Goal: Communication & Community: Answer question/provide support

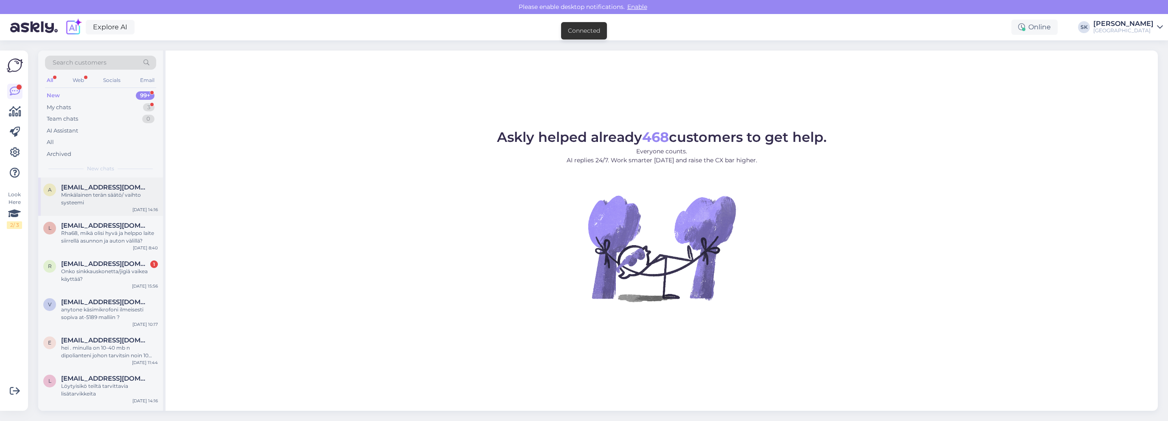
click at [98, 190] on span "[EMAIL_ADDRESS][DOMAIN_NAME]" at bounding box center [105, 187] width 88 height 8
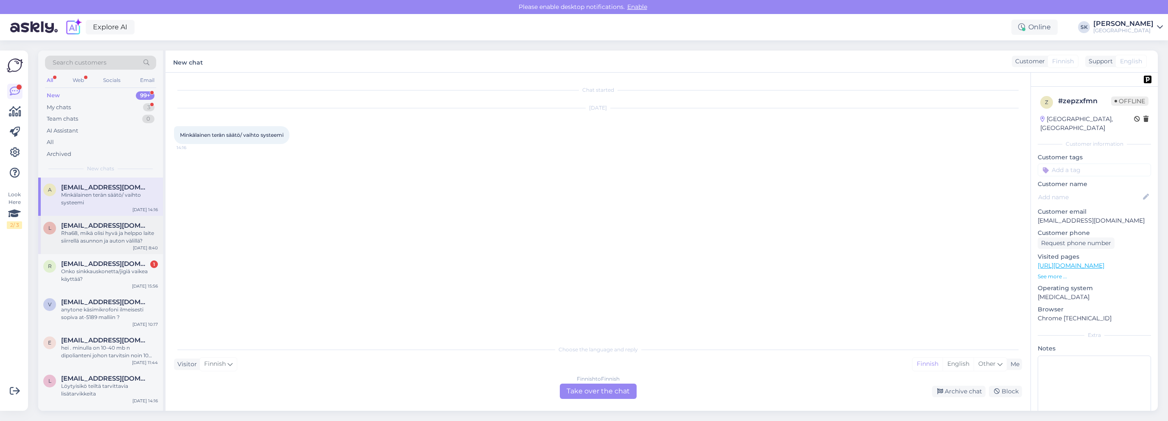
click at [99, 234] on div "Rha68, mikä olisi hyvä ja helppo laite siirrellä asunnon ja auton välillä?" at bounding box center [109, 236] width 97 height 15
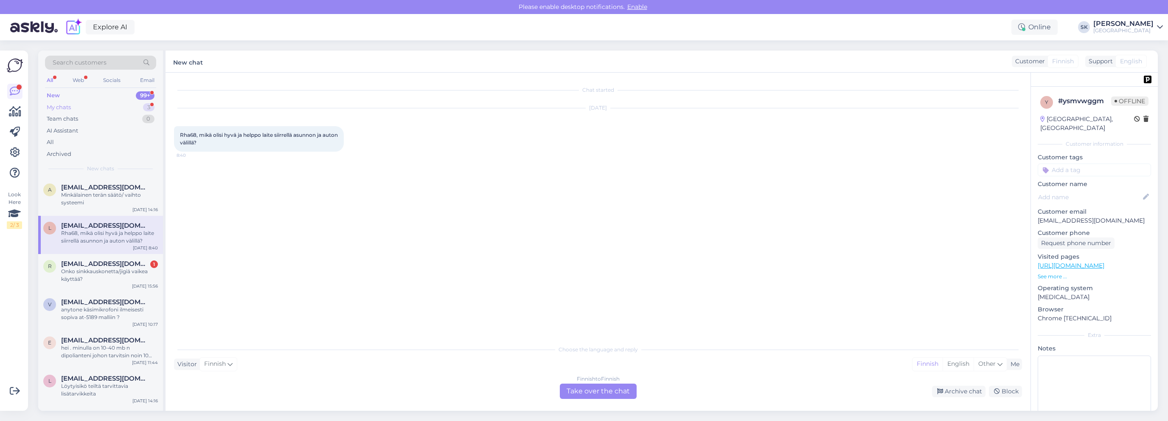
click at [60, 109] on div "My chats" at bounding box center [59, 107] width 24 height 8
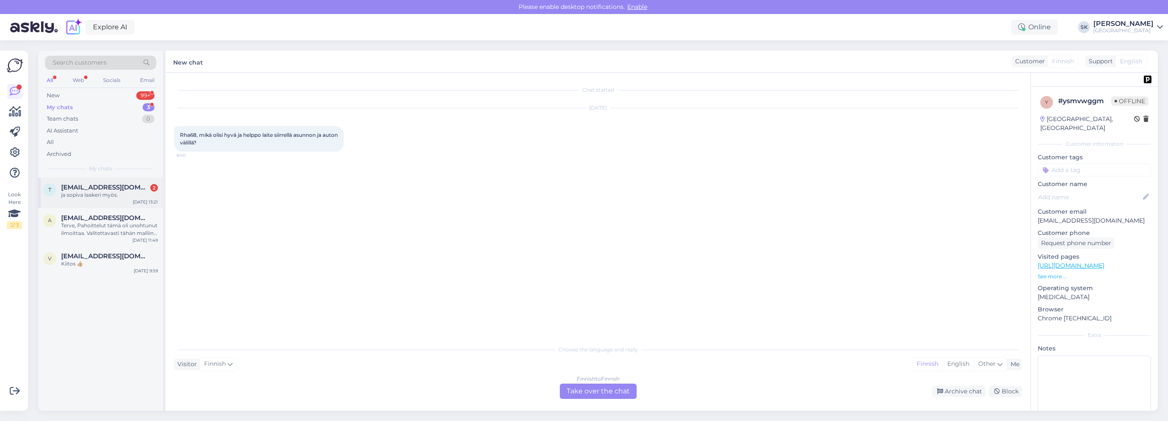
click at [94, 189] on span "[EMAIL_ADDRESS][DOMAIN_NAME]" at bounding box center [105, 187] width 88 height 8
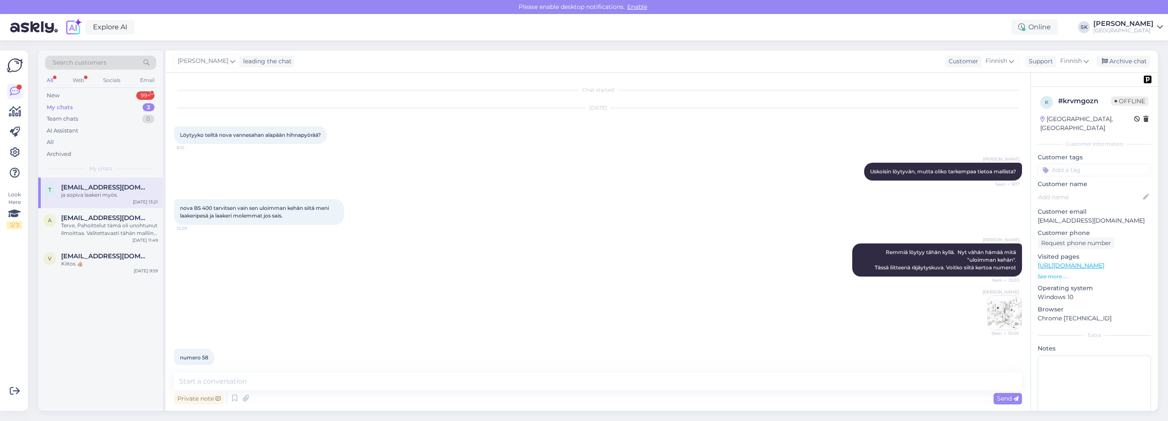
scroll to position [47, 0]
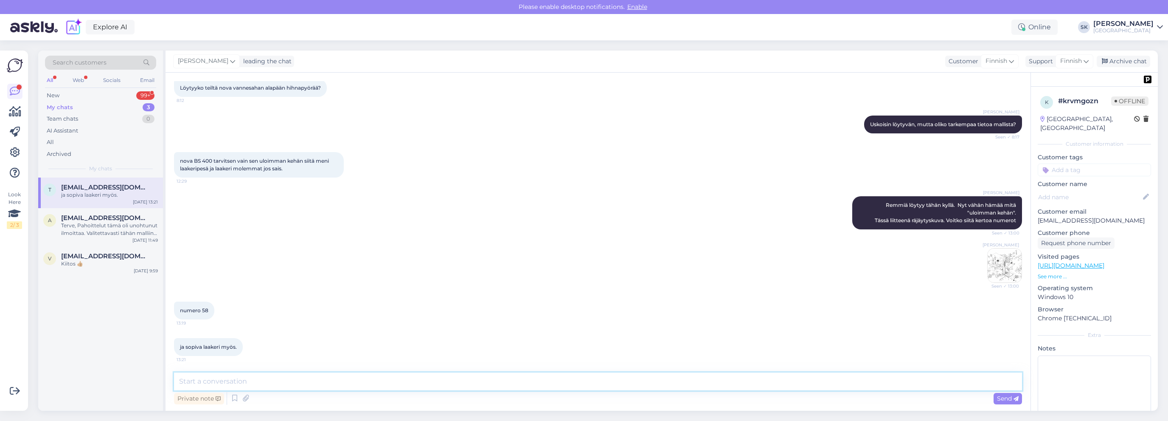
click at [334, 384] on textarea at bounding box center [598, 381] width 848 height 18
type textarea "Tätä meillä ei valitettavasti löydy hyllystä, mutta voidaan mahdollisesti laina…"
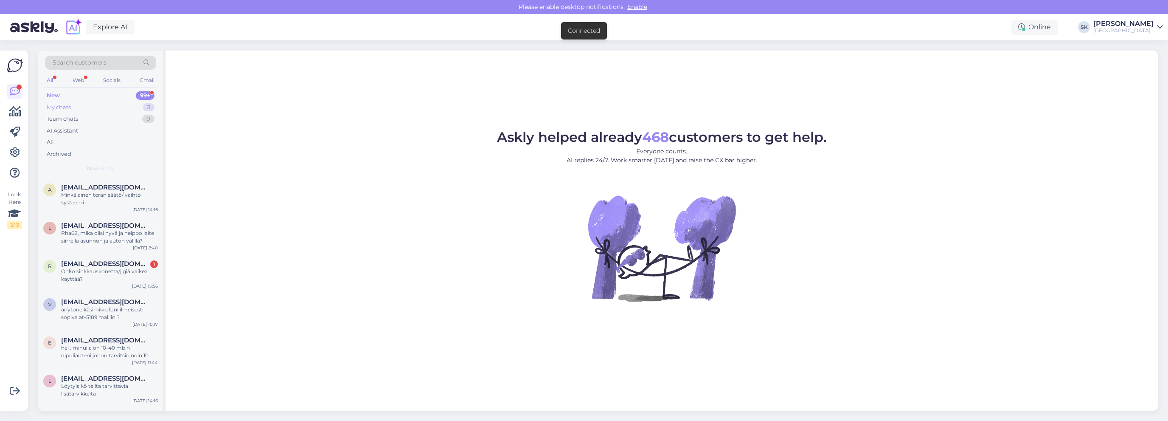
click at [76, 105] on div "My chats 3" at bounding box center [100, 107] width 111 height 12
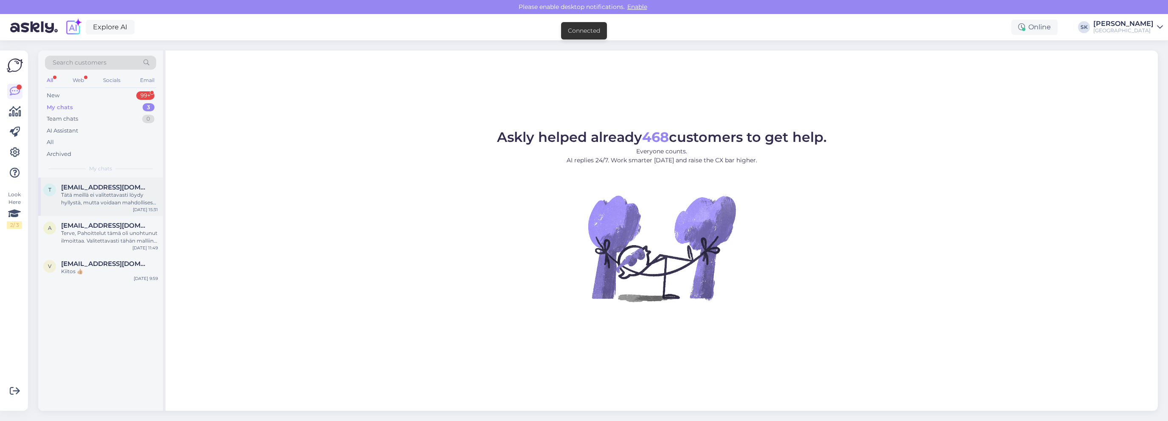
click at [103, 195] on div "Tätä meillä ei valitettavasti löydy hyllystä, mutta voidaan mahdollisesti laina…" at bounding box center [109, 198] width 97 height 15
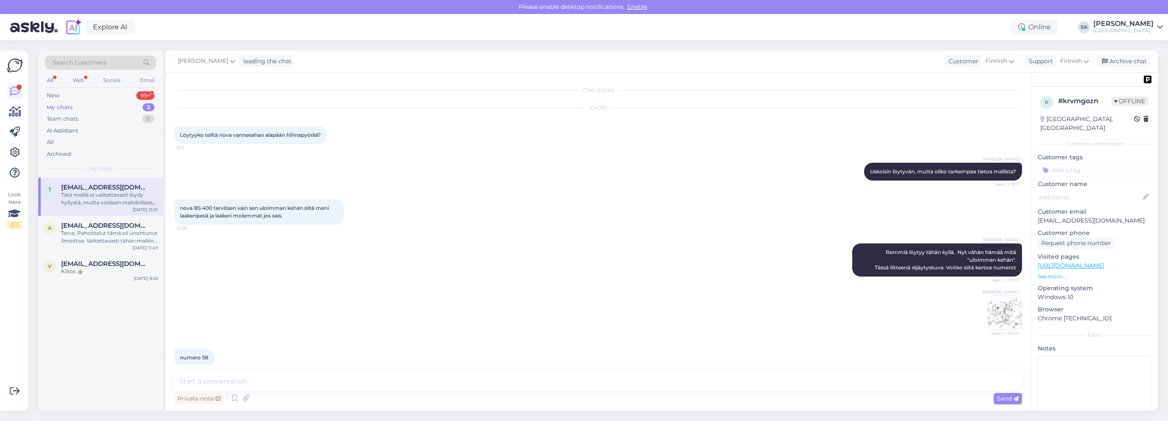
scroll to position [99, 0]
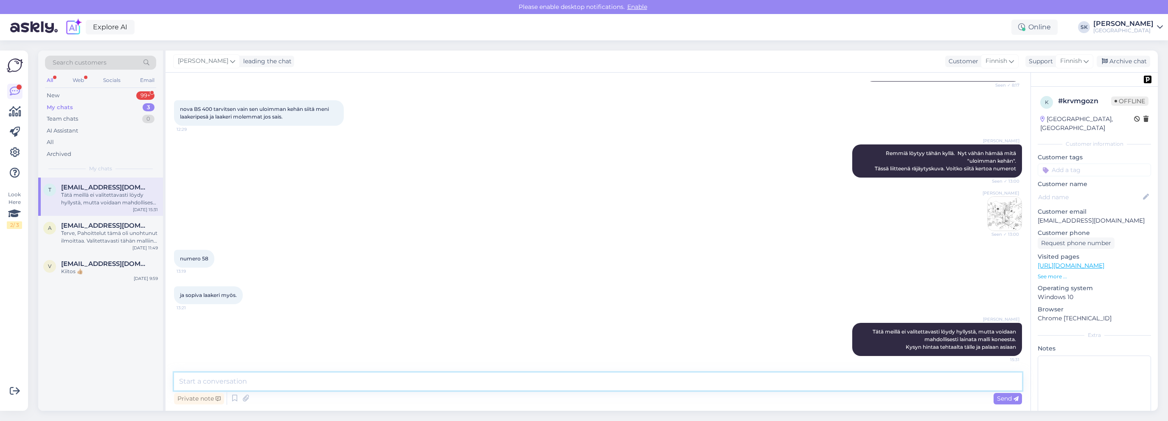
click at [254, 383] on textarea at bounding box center [598, 381] width 848 height 18
type textarea "Kaveri olikin ehtinyt jo kysyä tehtaalta. Koko alapyörä laakereineen tulee 349€…"
